Goal: Task Accomplishment & Management: Use online tool/utility

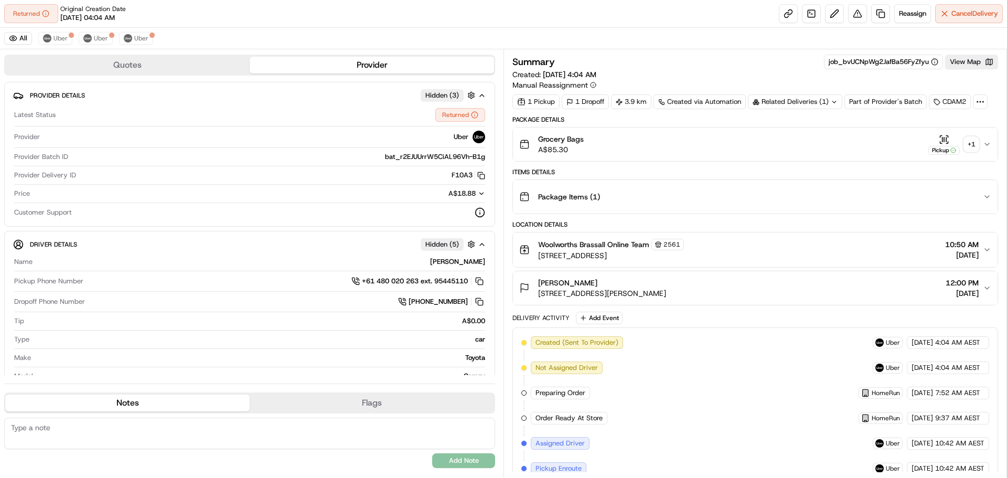
click at [970, 147] on div "+ 1" at bounding box center [971, 144] width 15 height 15
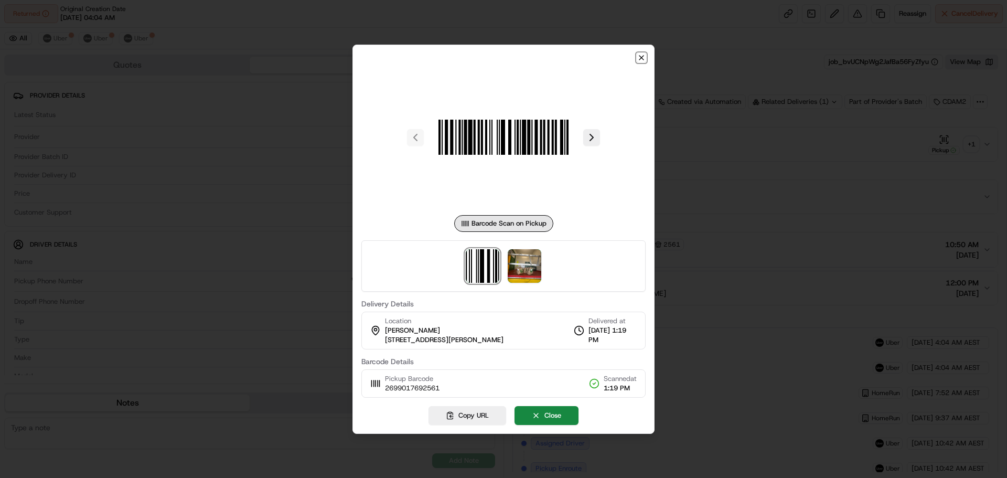
click at [643, 56] on icon "button" at bounding box center [641, 58] width 4 height 4
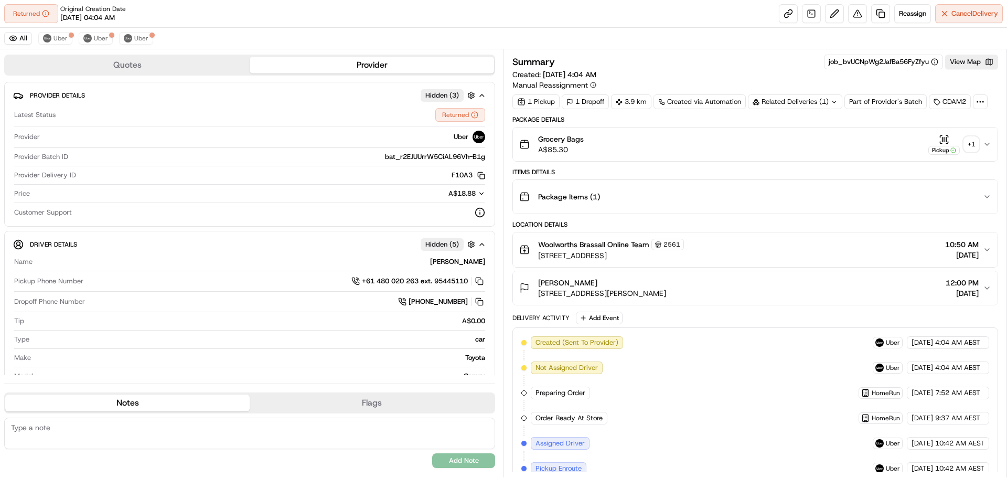
drag, startPoint x: 709, startPoint y: 297, endPoint x: 731, endPoint y: 308, distance: 24.6
drag, startPoint x: 732, startPoint y: 290, endPoint x: 538, endPoint y: 291, distance: 194.1
click at [538, 291] on div "[PERSON_NAME] [STREET_ADDRESS][PERSON_NAME] 12:00 PM [DATE]" at bounding box center [751, 287] width 464 height 21
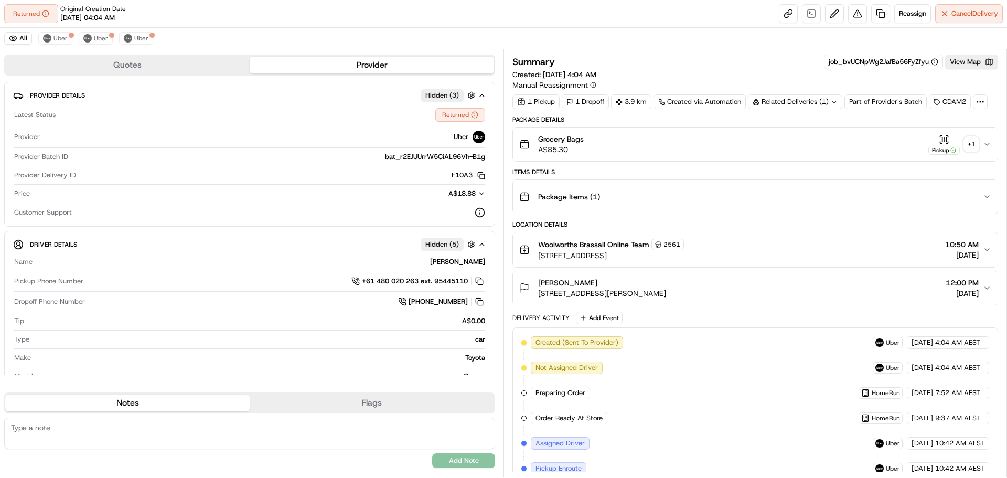
copy span "[STREET_ADDRESS][PERSON_NAME]"
click at [628, 270] on div "Location Details Woolworths Brassall Online Team [STREET_ADDRESS] 10:50 AM [DAT…" at bounding box center [755, 262] width 486 height 85
click at [896, 15] on button "Reassign" at bounding box center [912, 13] width 37 height 19
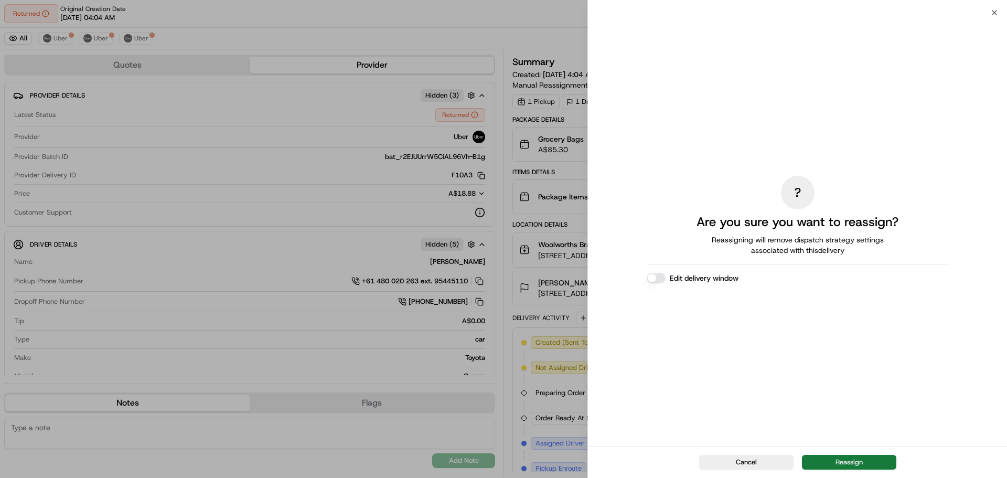
click at [882, 455] on button "Reassign" at bounding box center [849, 462] width 94 height 15
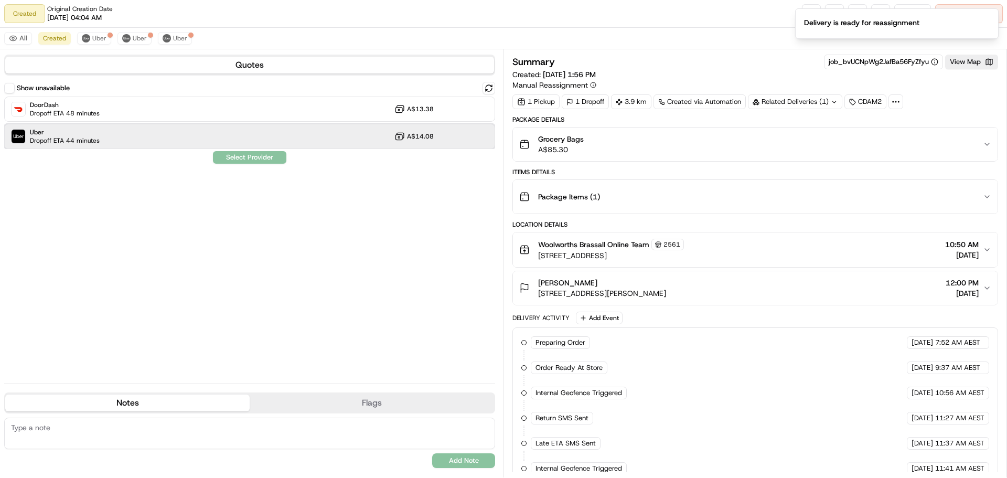
click at [210, 130] on div "Uber Dropoff ETA 44 minutes A$14.08" at bounding box center [249, 136] width 491 height 25
click at [260, 161] on button "Assign Provider" at bounding box center [249, 157] width 74 height 13
